Goal: Transaction & Acquisition: Download file/media

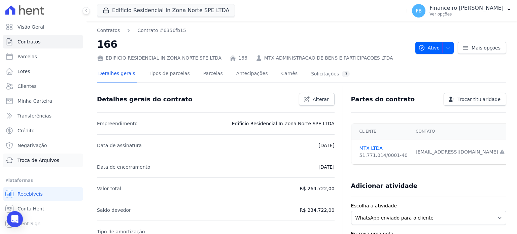
click at [55, 160] on span "Troca de Arquivos" at bounding box center [39, 160] width 42 height 7
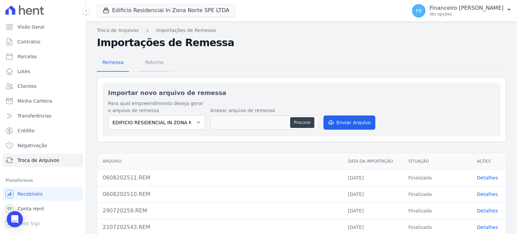
click at [154, 61] on span "Retorno" at bounding box center [154, 62] width 27 height 13
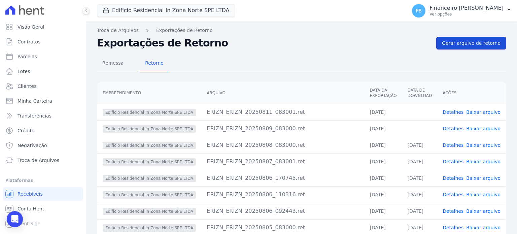
click at [482, 41] on span "Gerar arquivo de retorno" at bounding box center [471, 43] width 59 height 7
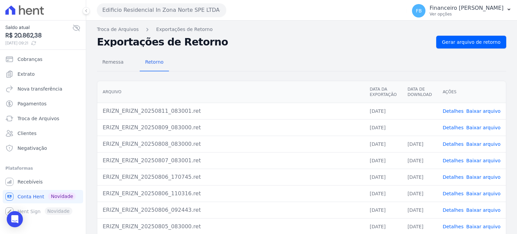
click at [489, 126] on link "Baixar arquivo" at bounding box center [483, 127] width 34 height 5
click at [492, 111] on link "Baixar arquivo" at bounding box center [483, 110] width 34 height 5
click at [163, 8] on button "Edificio Residencial In Zona Norte SPE LTDA" at bounding box center [161, 9] width 129 height 13
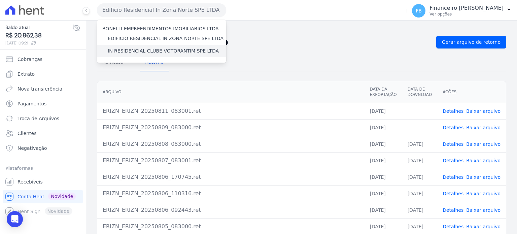
click at [164, 53] on label "IN RESIDENCIAL CLUBE VOTORANTIM SPE LTDA" at bounding box center [163, 50] width 111 height 7
click at [0, 0] on input "IN RESIDENCIAL CLUBE VOTORANTIM SPE LTDA" at bounding box center [0, 0] width 0 height 0
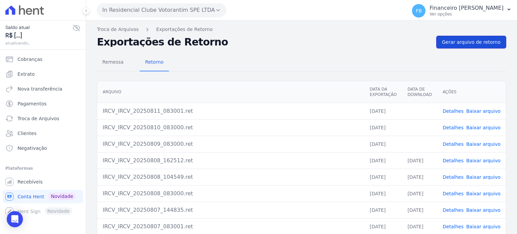
click at [468, 41] on span "Gerar arquivo de retorno" at bounding box center [471, 42] width 59 height 7
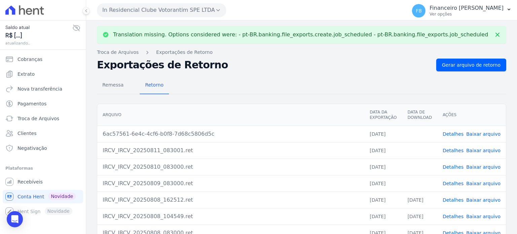
click at [492, 183] on link "Baixar arquivo" at bounding box center [483, 183] width 34 height 5
click at [484, 166] on link "Baixar arquivo" at bounding box center [483, 166] width 34 height 5
click at [486, 151] on link "Baixar arquivo" at bounding box center [483, 150] width 34 height 5
click at [488, 132] on link "Baixar arquivo" at bounding box center [483, 133] width 34 height 5
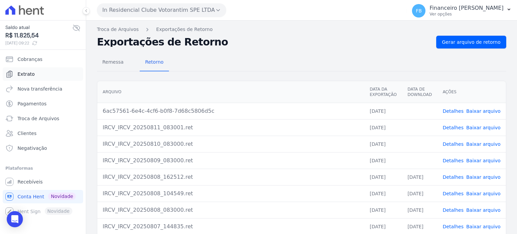
click at [38, 70] on link "Extrato" at bounding box center [43, 73] width 80 height 13
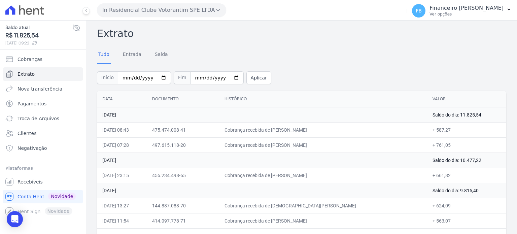
click at [180, 10] on button "In Residencial Clube Votorantim SPE LTDA" at bounding box center [161, 9] width 129 height 13
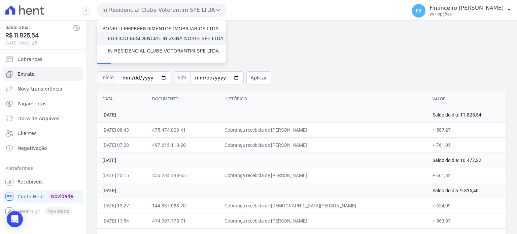
click at [175, 37] on label "EDIFICIO RESIDENCIAL IN ZONA NORTE SPE LTDA" at bounding box center [166, 38] width 116 height 7
click at [0, 0] on input "EDIFICIO RESIDENCIAL IN ZONA NORTE SPE LTDA" at bounding box center [0, 0] width 0 height 0
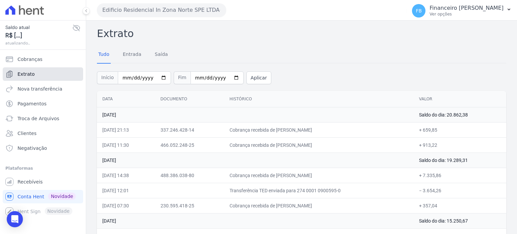
click at [51, 71] on link "Extrato" at bounding box center [43, 73] width 80 height 13
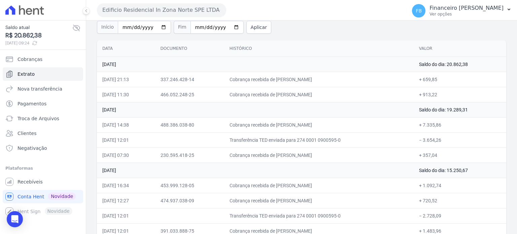
scroll to position [34, 0]
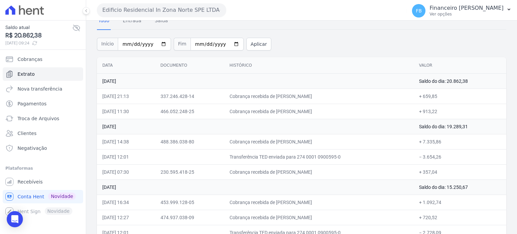
click at [148, 10] on button "Edificio Residencial In Zona Norte SPE LTDA" at bounding box center [161, 9] width 129 height 13
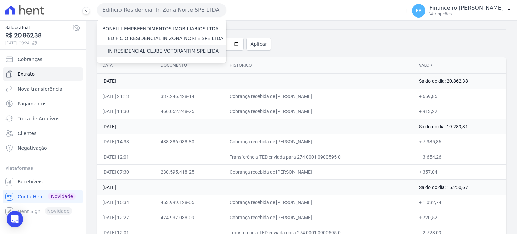
click at [155, 54] on label "IN RESIDENCIAL CLUBE VOTORANTIM SPE LTDA" at bounding box center [163, 50] width 111 height 7
click at [0, 0] on input "IN RESIDENCIAL CLUBE VOTORANTIM SPE LTDA" at bounding box center [0, 0] width 0 height 0
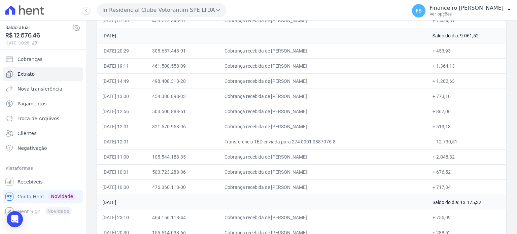
scroll to position [0, 0]
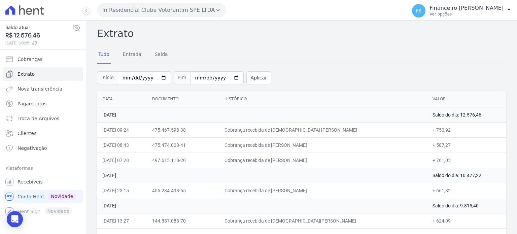
drag, startPoint x: 454, startPoint y: 186, endPoint x: 100, endPoint y: 101, distance: 364.4
